Goal: Check status: Check status

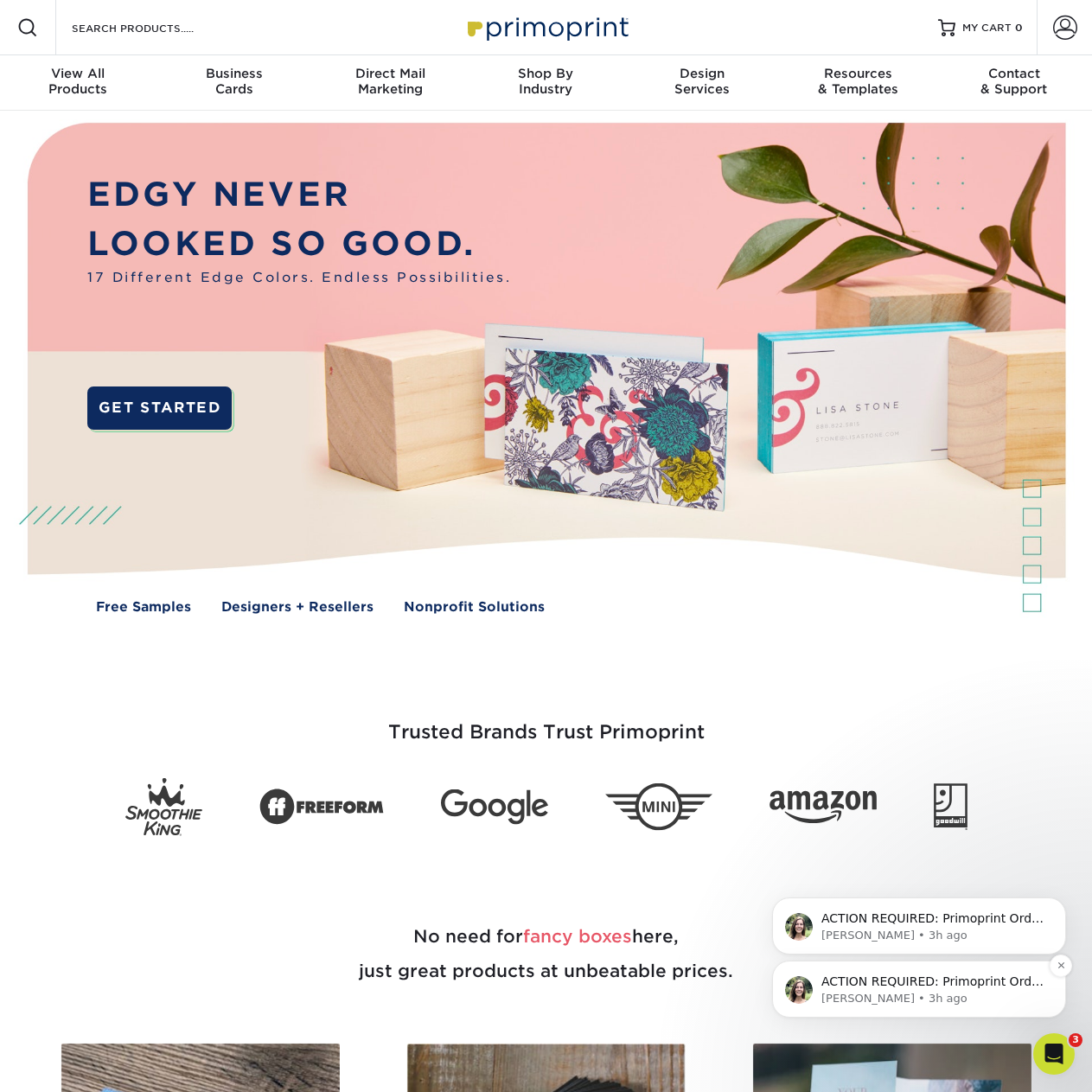
click at [908, 997] on p "[PERSON_NAME] • 3h ago" at bounding box center [932, 998] width 223 height 15
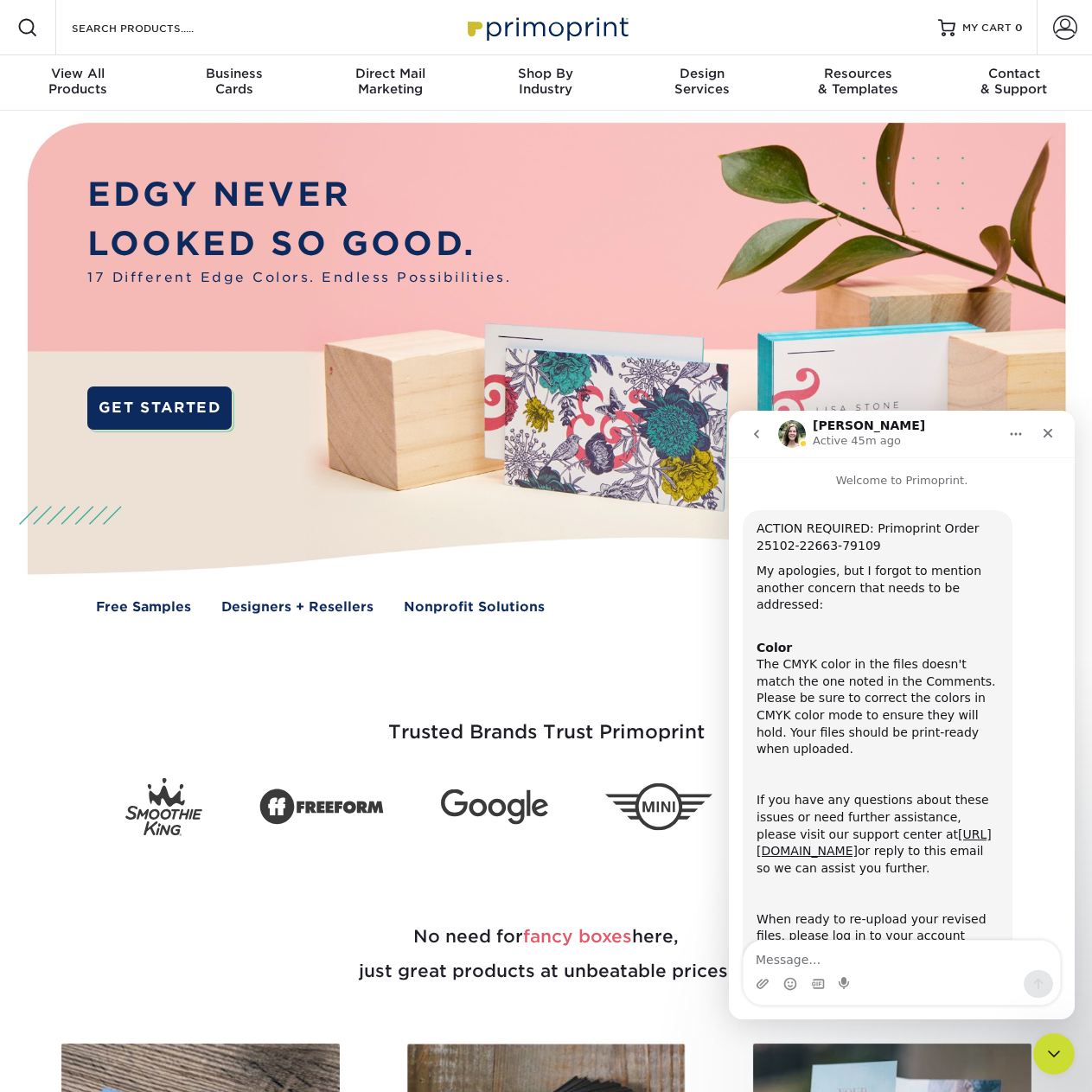
scroll to position [85, 0]
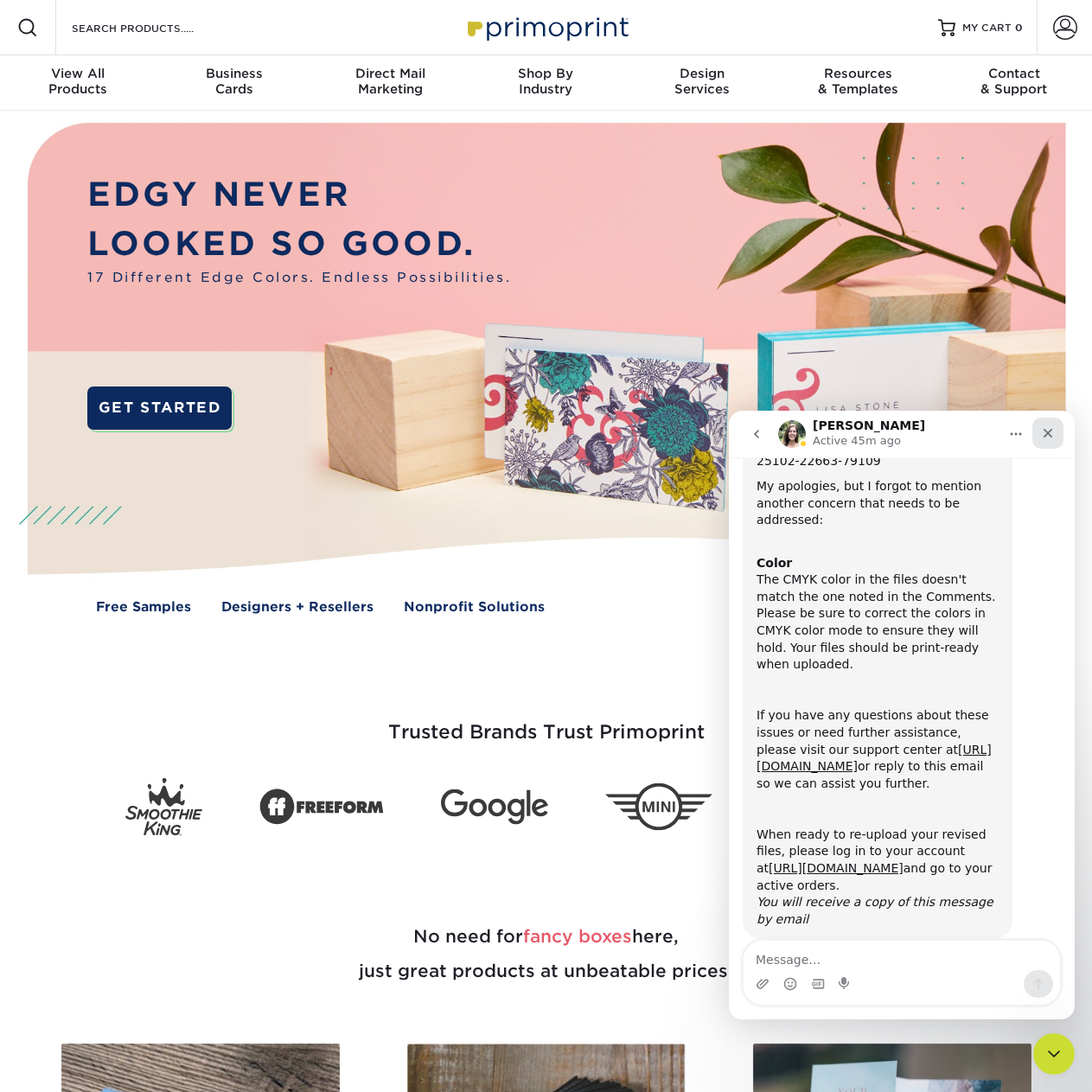
click at [1054, 434] on icon "Close" at bounding box center [1048, 433] width 13 height 13
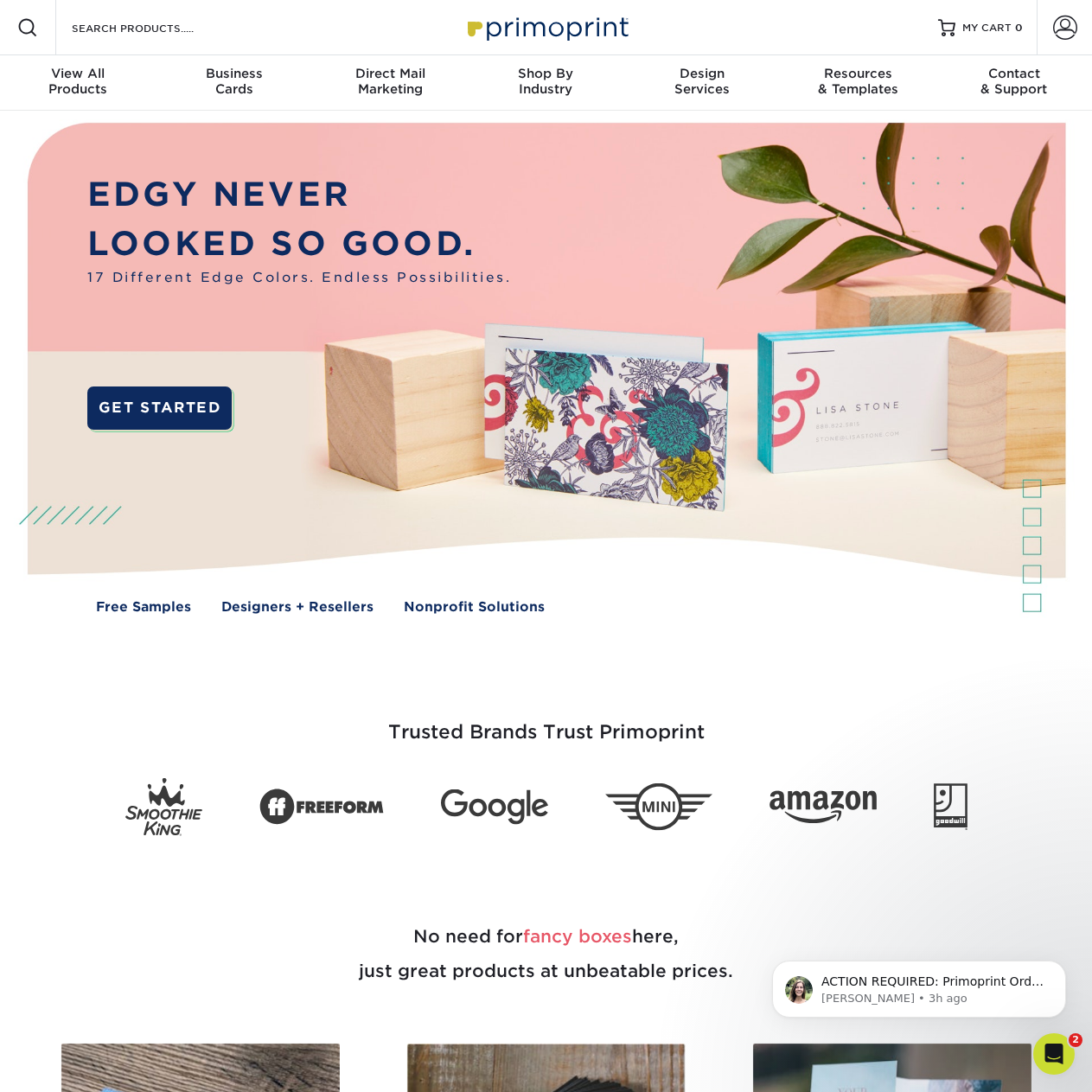
scroll to position [0, 0]
click at [1057, 34] on span at bounding box center [1064, 27] width 24 height 24
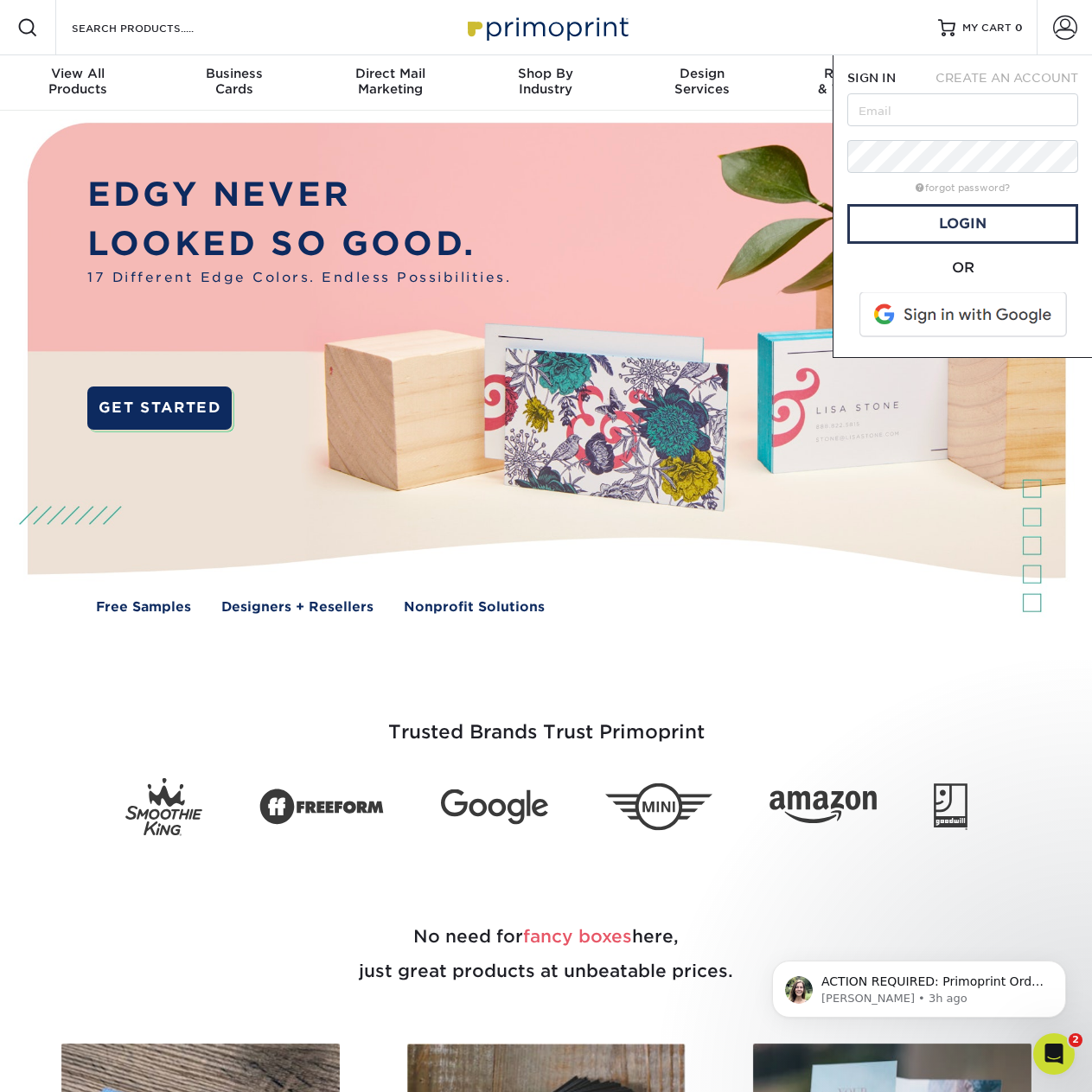
click at [990, 322] on span at bounding box center [964, 314] width 221 height 45
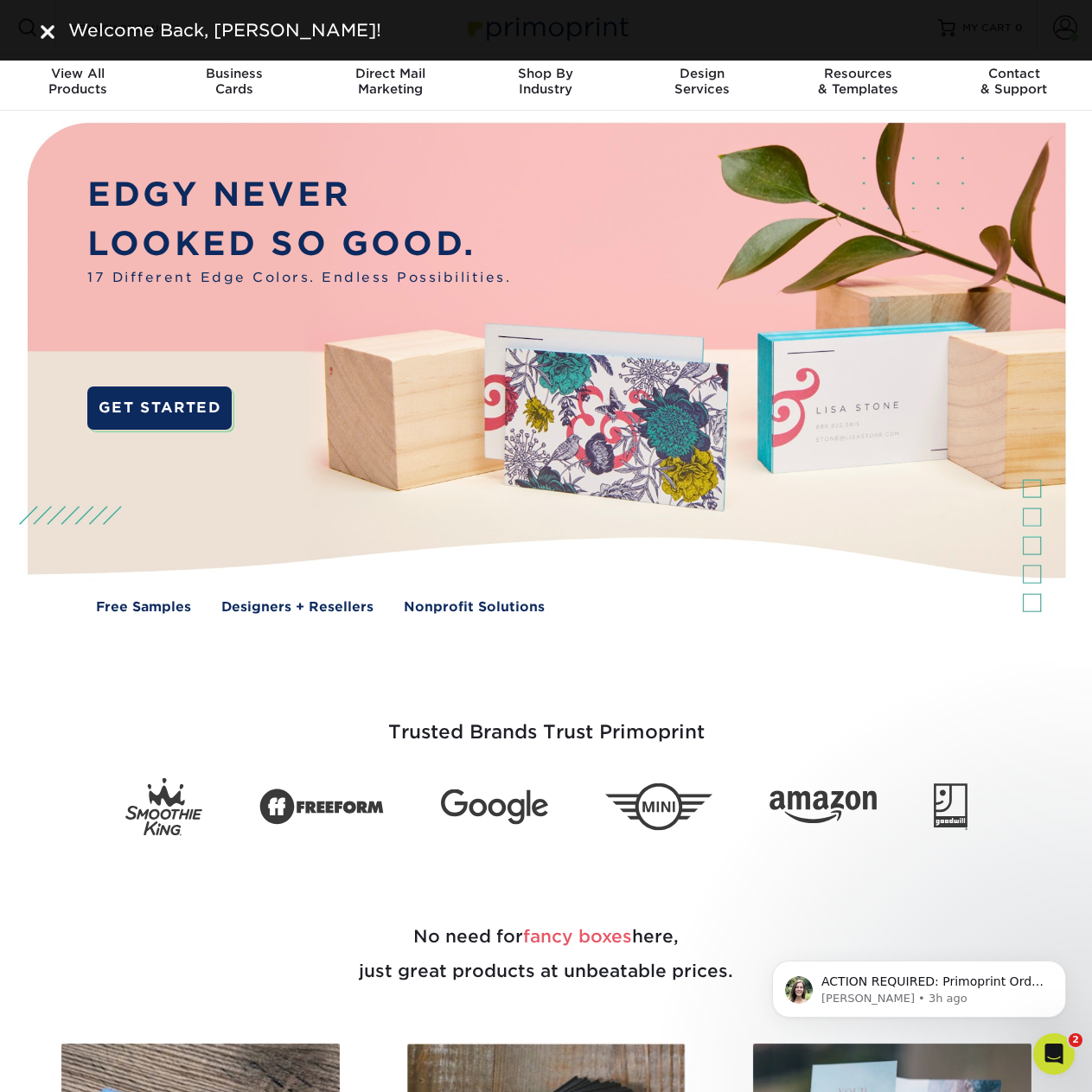
click at [51, 28] on img at bounding box center [48, 32] width 13 height 13
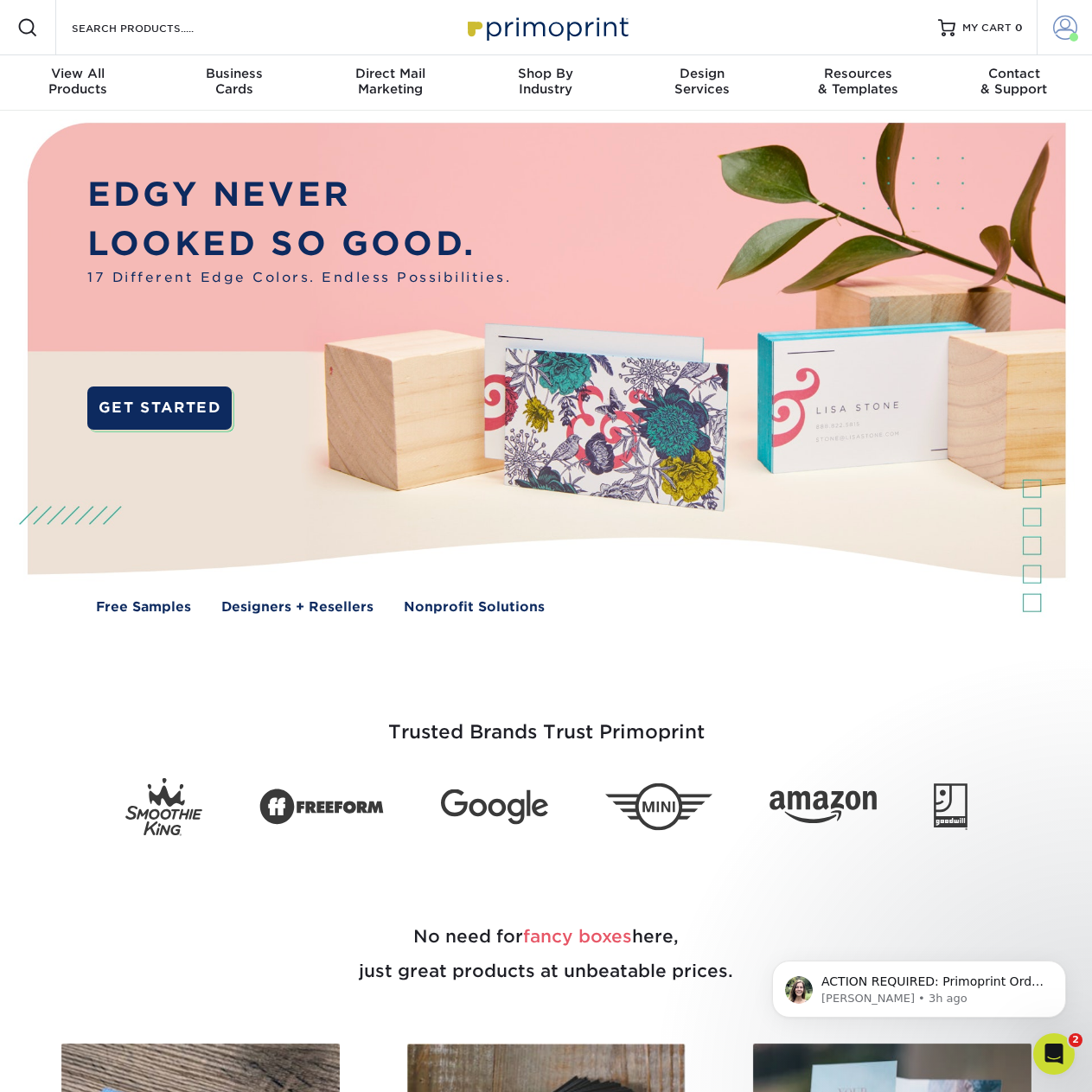
click at [1064, 21] on span at bounding box center [1064, 27] width 24 height 24
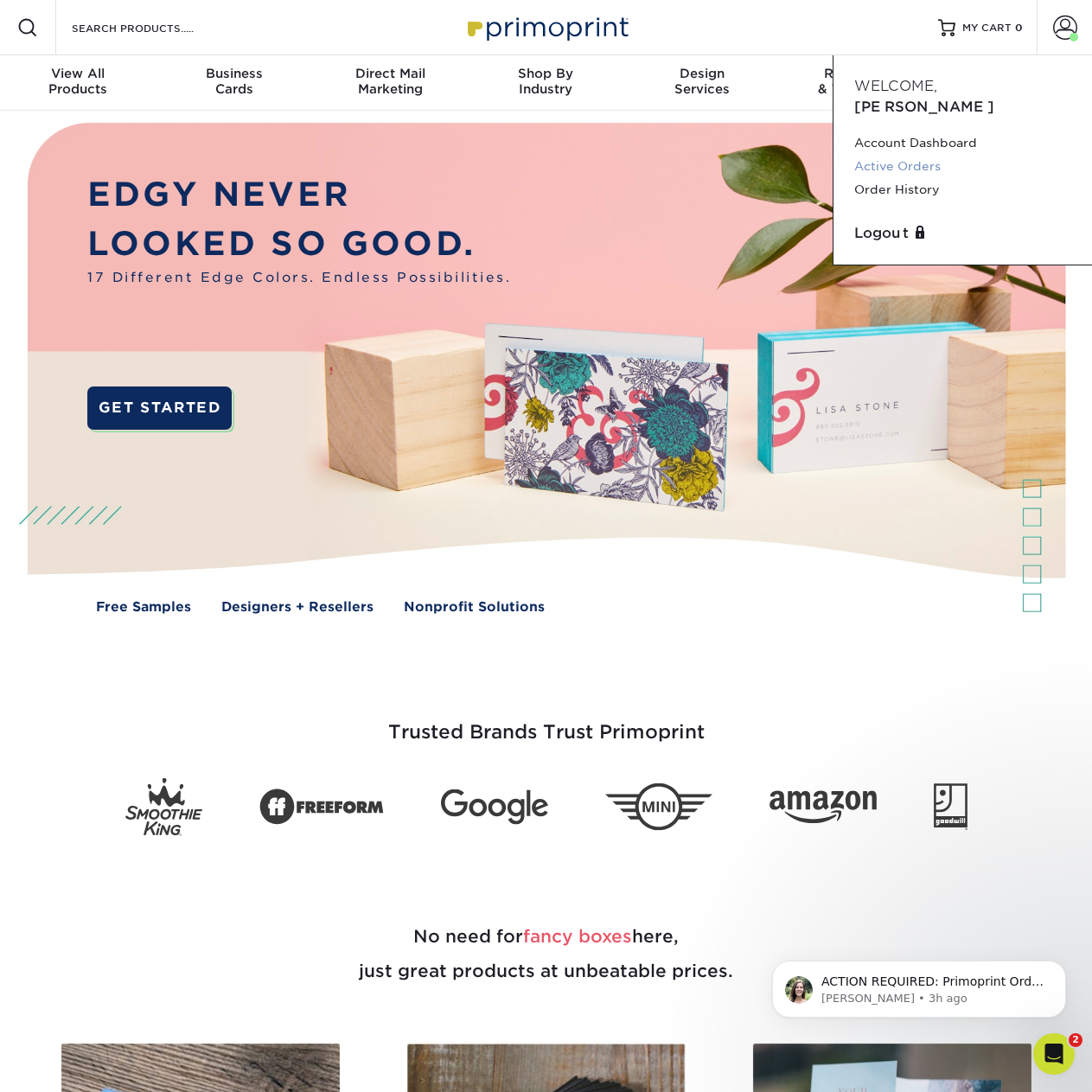
click at [916, 155] on link "Active Orders" at bounding box center [962, 166] width 217 height 23
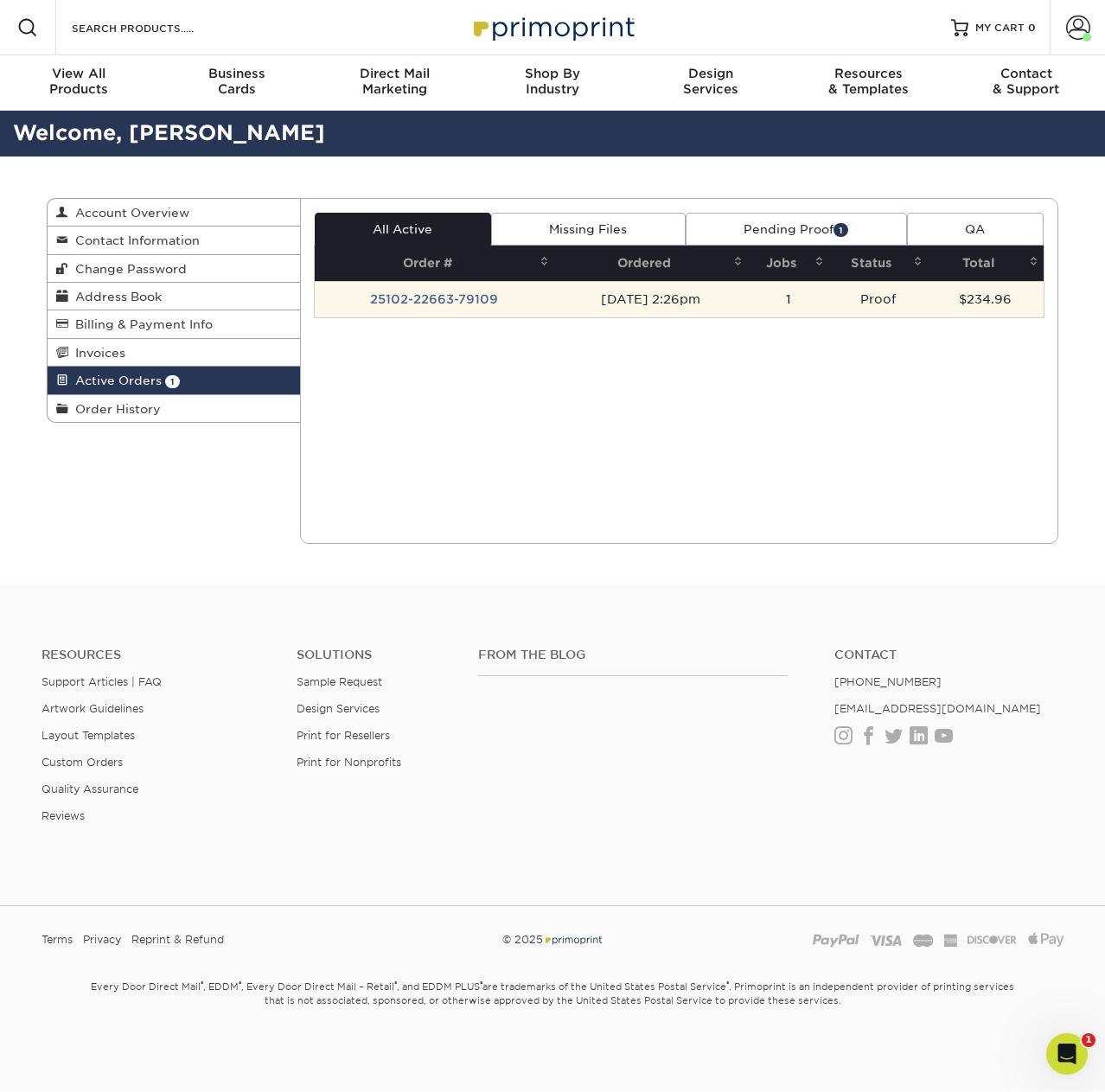
click at [438, 292] on td "25102-22663-79109" at bounding box center [435, 299] width 241 height 36
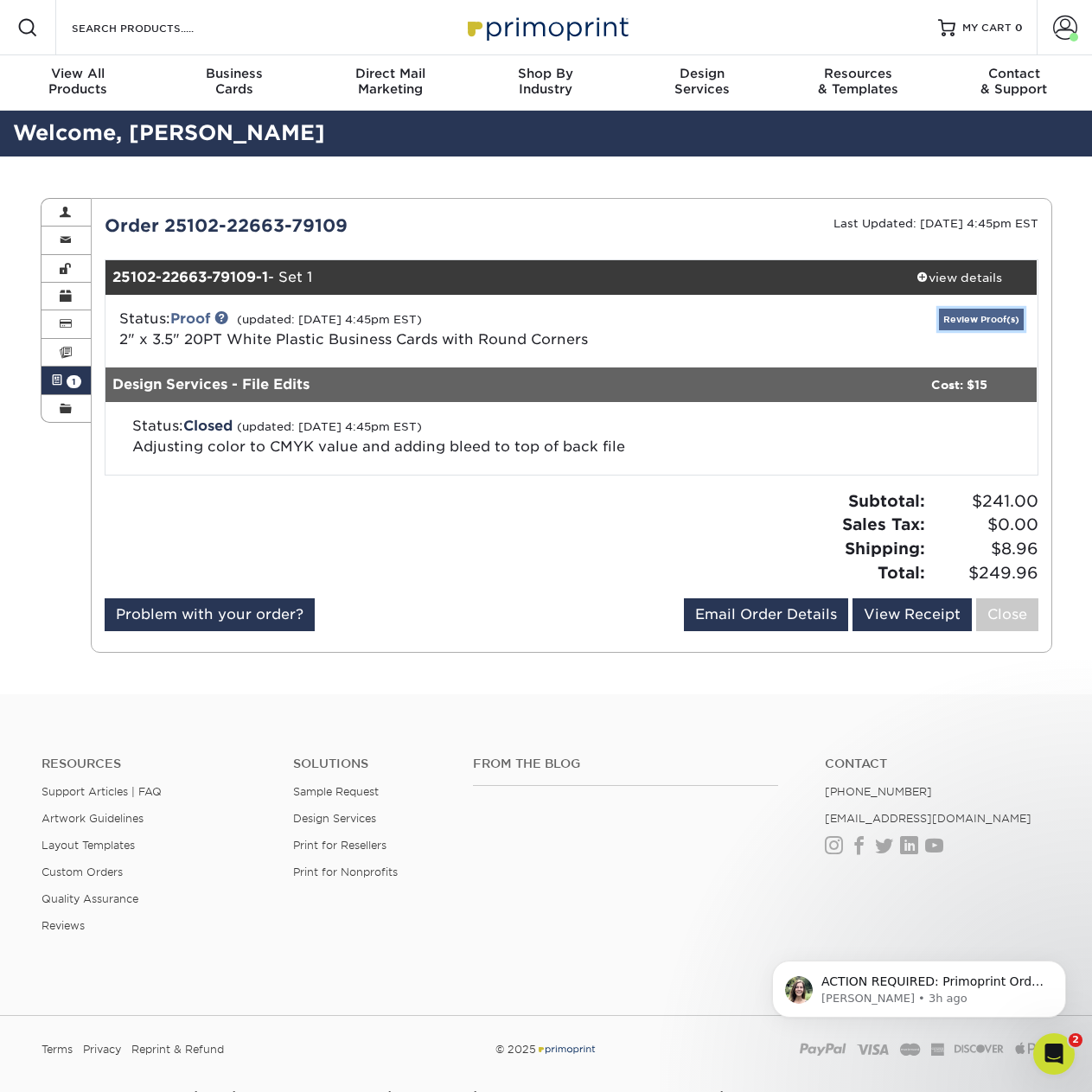
click at [968, 318] on link "Review Proof(s)" at bounding box center [981, 319] width 85 height 22
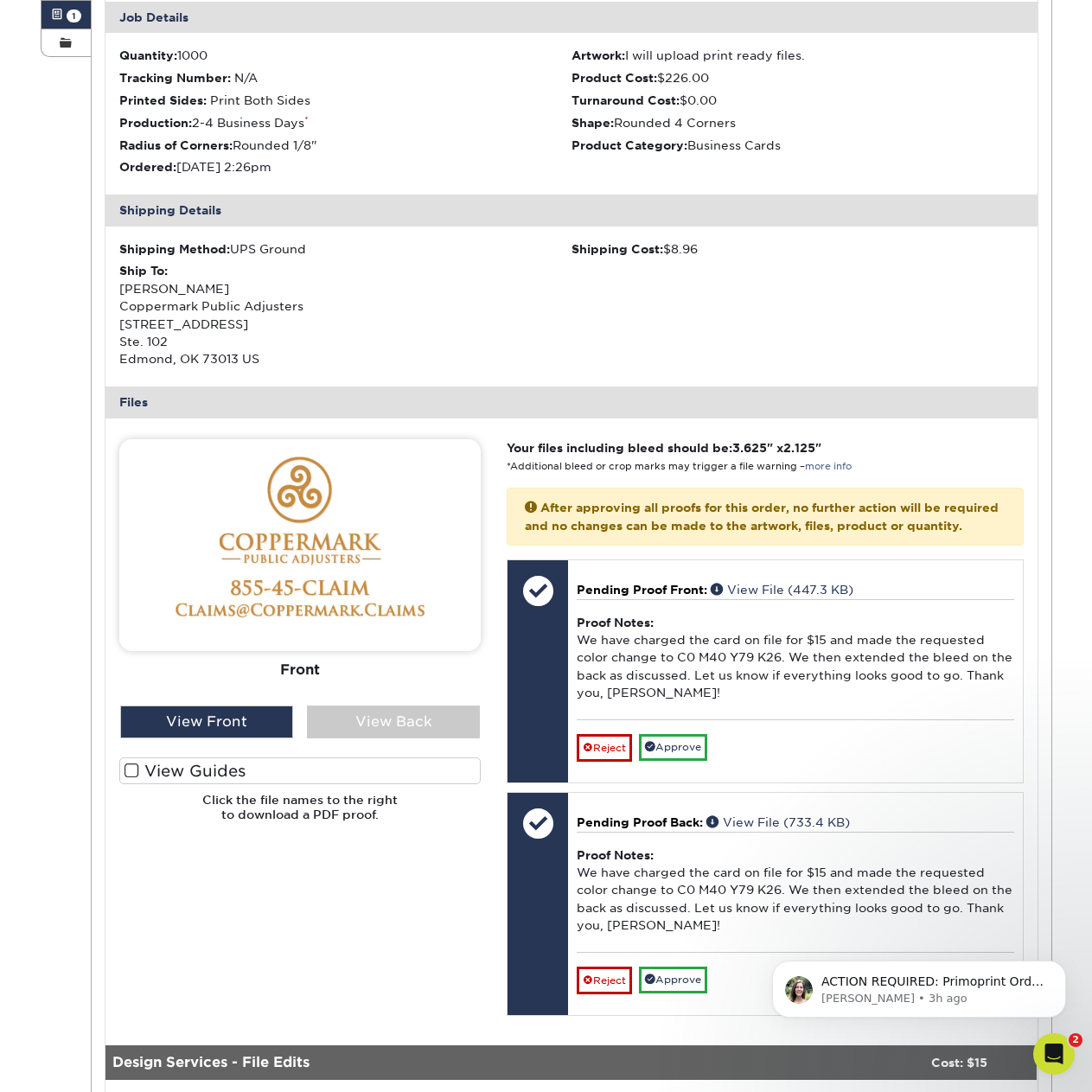
scroll to position [432, 0]
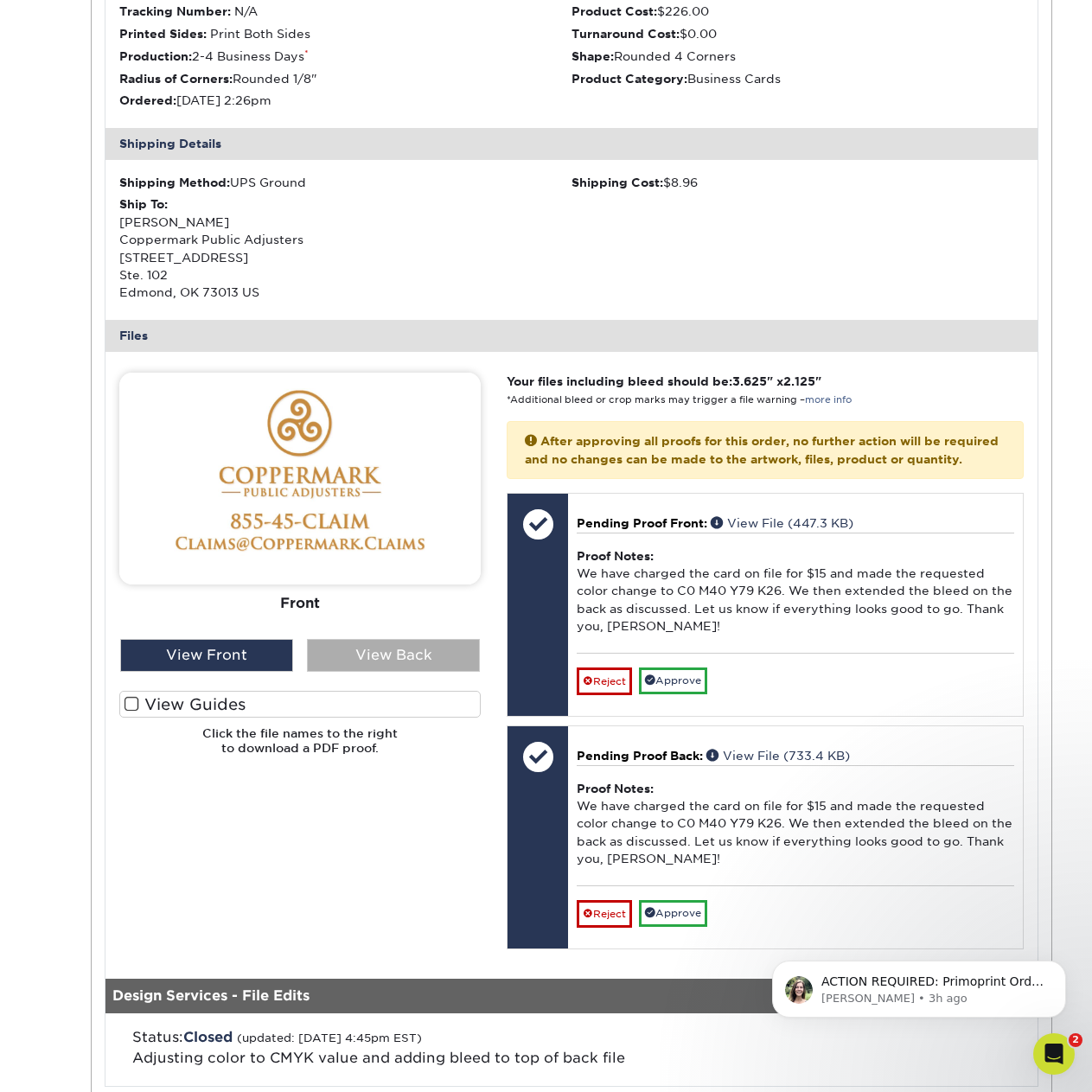
click at [416, 651] on div "View Back" at bounding box center [393, 655] width 173 height 32
